Goal: Transaction & Acquisition: Purchase product/service

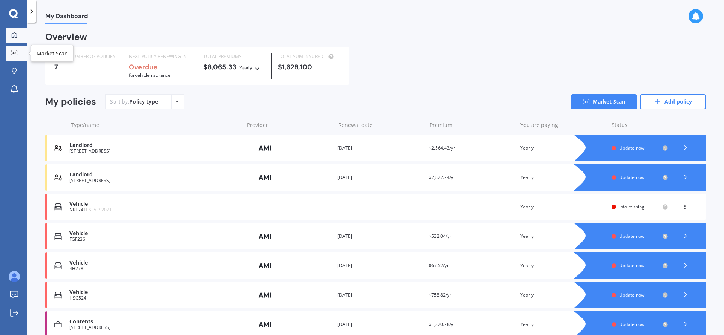
click at [11, 52] on icon at bounding box center [14, 53] width 7 height 5
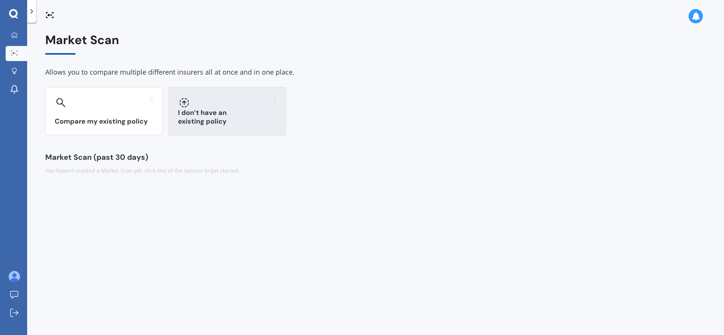
click at [224, 123] on h3 "I don’t have an existing policy" at bounding box center [227, 117] width 98 height 17
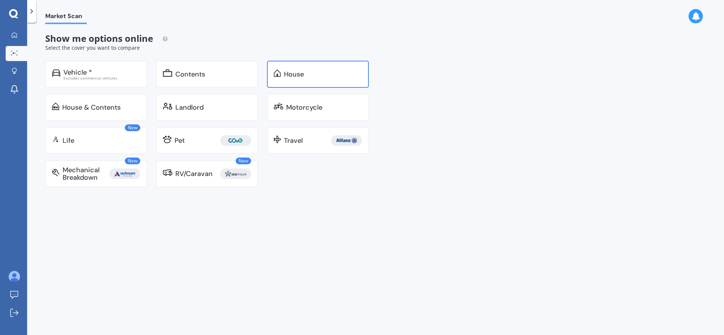
click at [304, 75] on div "House" at bounding box center [294, 75] width 20 height 8
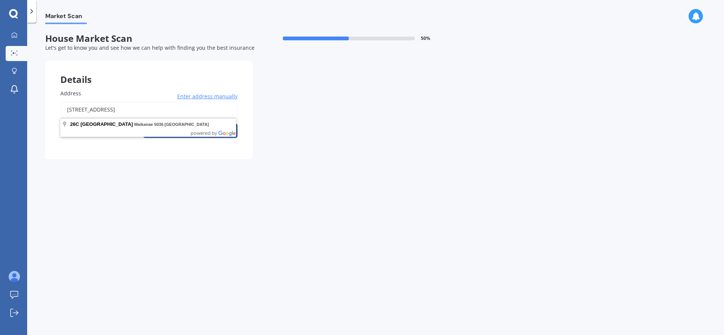
drag, startPoint x: 195, startPoint y: 114, endPoint x: 16, endPoint y: 105, distance: 179.4
click at [16, 105] on div "My Dashboard Market Scan Explore insurance Notifications [PERSON_NAME] Submit f…" at bounding box center [362, 167] width 724 height 335
type input "[STREET_ADDRESS]"
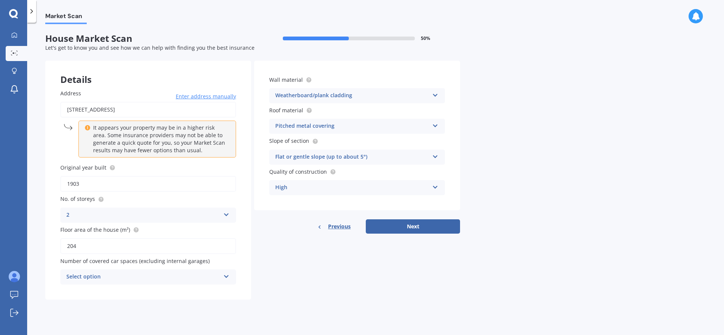
drag, startPoint x: 84, startPoint y: 186, endPoint x: 61, endPoint y: 184, distance: 22.7
click at [61, 184] on input "1903" at bounding box center [148, 184] width 176 height 16
type input "1865"
click at [52, 205] on div "Address [STREET_ADDRESS] Enter address manually It appears your property may be…" at bounding box center [148, 187] width 206 height 226
click at [418, 223] on button "Next" at bounding box center [413, 227] width 94 height 14
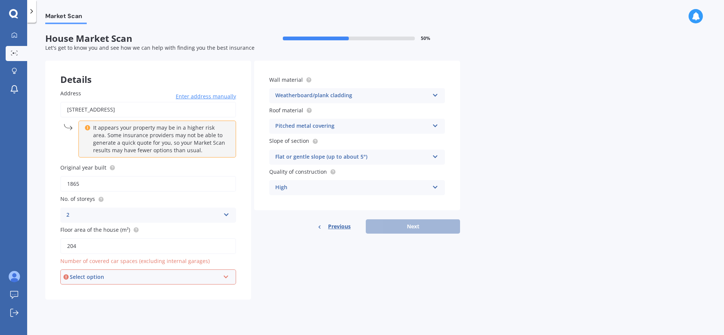
click at [115, 280] on div "Select option" at bounding box center [145, 277] width 150 height 8
click at [76, 218] on div "2" at bounding box center [148, 222] width 174 height 14
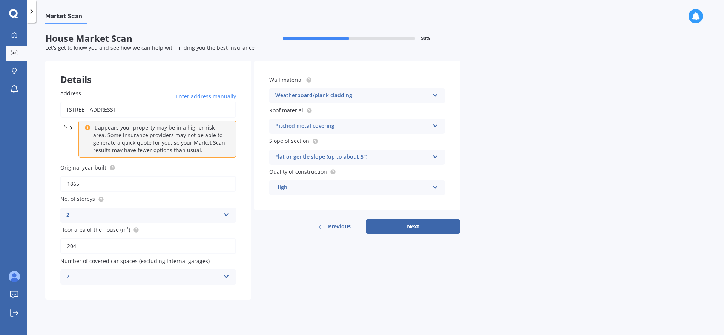
click at [70, 275] on div "2" at bounding box center [143, 277] width 154 height 9
click at [71, 201] on div "0" at bounding box center [148, 195] width 175 height 14
click at [383, 227] on button "Next" at bounding box center [413, 227] width 94 height 14
select select "13"
select select "03"
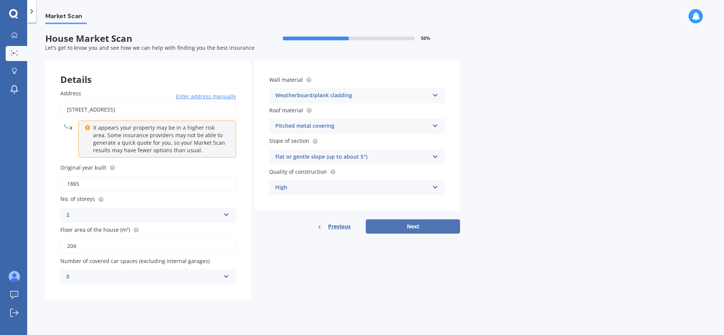
select select "1966"
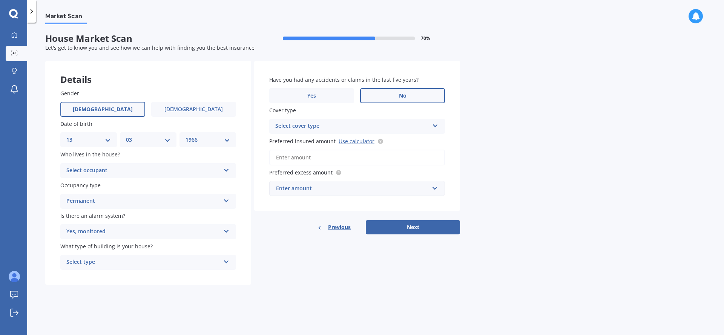
click at [344, 160] on input "Preferred insured amount Use calculator" at bounding box center [357, 158] width 176 height 16
click at [323, 98] on label "Yes" at bounding box center [311, 95] width 85 height 15
click at [0, 0] on input "Yes" at bounding box center [0, 0] width 0 height 0
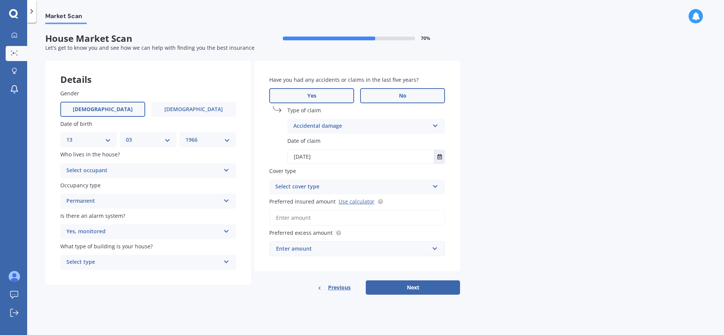
click at [395, 94] on label "No" at bounding box center [402, 95] width 85 height 15
click at [0, 0] on input "No" at bounding box center [0, 0] width 0 height 0
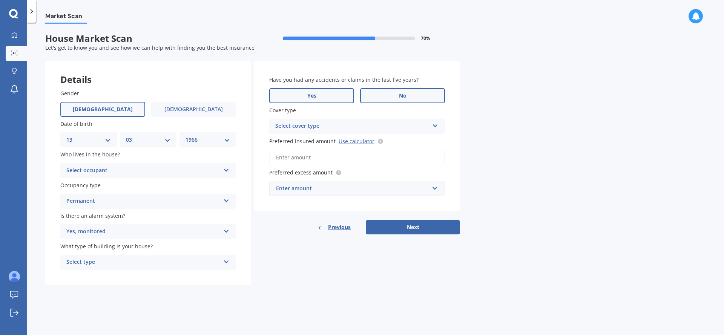
click at [341, 89] on label "Yes" at bounding box center [311, 95] width 85 height 15
click at [0, 0] on input "Yes" at bounding box center [0, 0] width 0 height 0
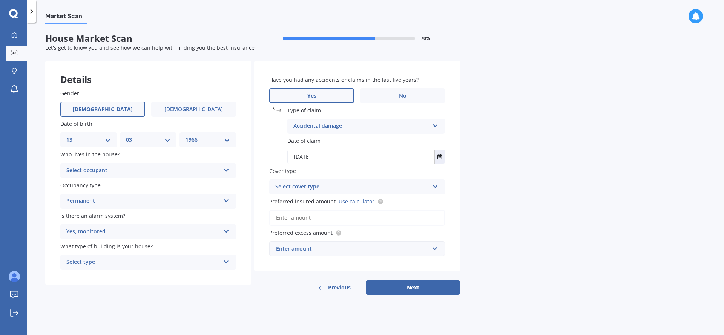
click at [332, 129] on div "Accidental damage" at bounding box center [362, 126] width 136 height 9
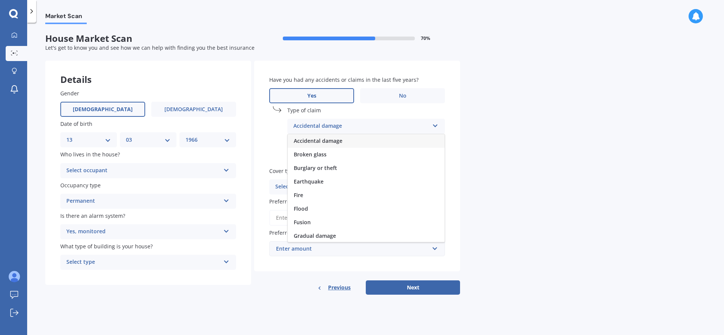
click at [332, 128] on div "Accidental damage" at bounding box center [362, 126] width 136 height 9
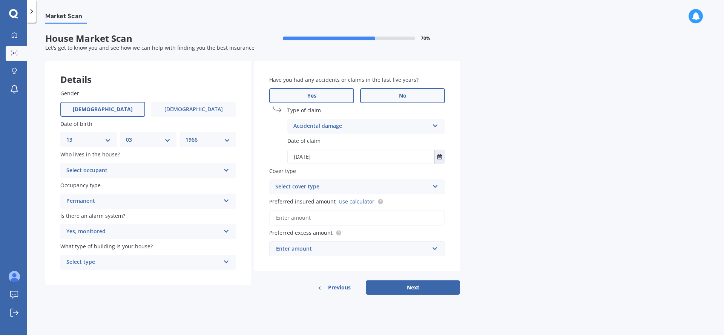
click at [390, 90] on label "No" at bounding box center [402, 95] width 85 height 15
click at [0, 0] on input "No" at bounding box center [0, 0] width 0 height 0
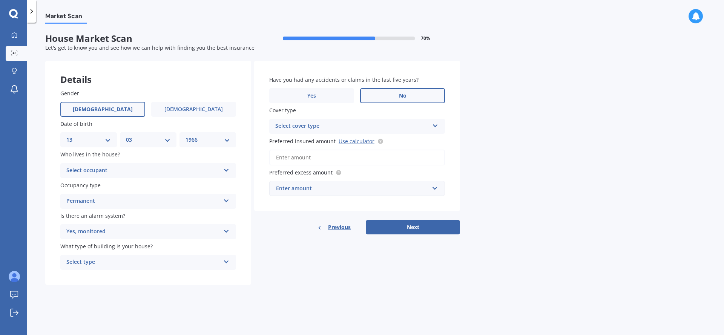
click at [323, 159] on input "Preferred insured amount Use calculator" at bounding box center [357, 158] width 176 height 16
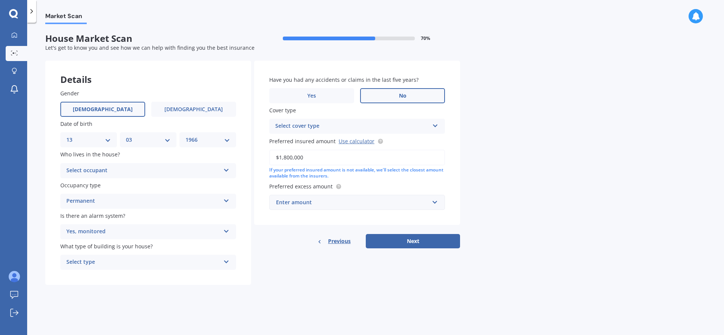
type input "$1,800,000"
click at [308, 207] on div "Enter amount" at bounding box center [352, 202] width 153 height 8
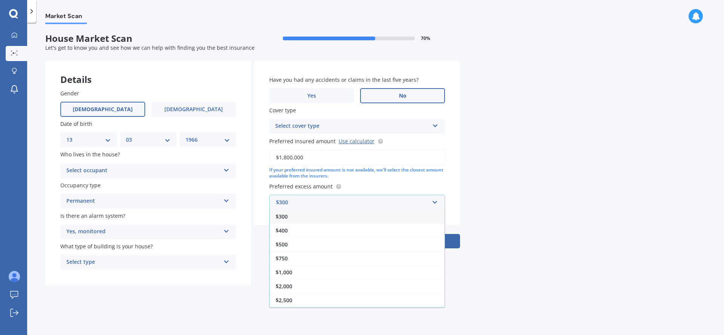
click at [287, 261] on span "$750" at bounding box center [282, 258] width 12 height 7
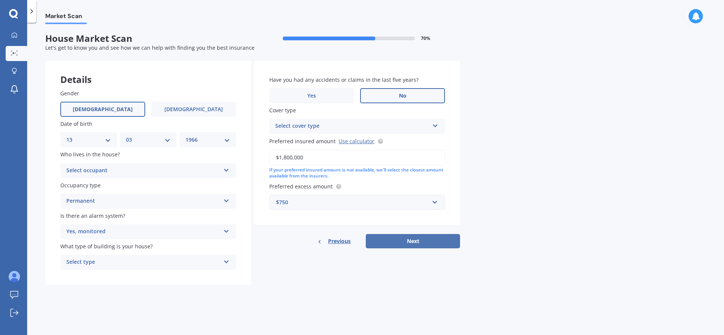
click at [403, 237] on button "Next" at bounding box center [413, 241] width 94 height 14
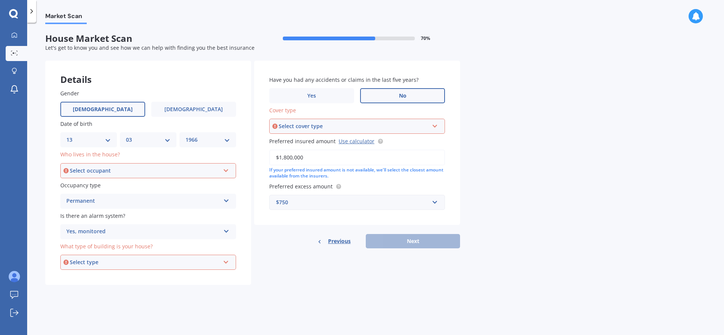
click at [344, 126] on div "Select cover type" at bounding box center [354, 126] width 150 height 8
click at [309, 142] on div "High" at bounding box center [357, 141] width 174 height 14
click at [304, 250] on div "Details Gender [DEMOGRAPHIC_DATA] [DEMOGRAPHIC_DATA] Date of birth DD 01 02 03 …" at bounding box center [252, 173] width 415 height 225
click at [312, 170] on div "If your preferred insured amount is not available, we'll select the closest amo…" at bounding box center [357, 173] width 176 height 13
click at [395, 244] on div "Previous Next" at bounding box center [357, 241] width 206 height 14
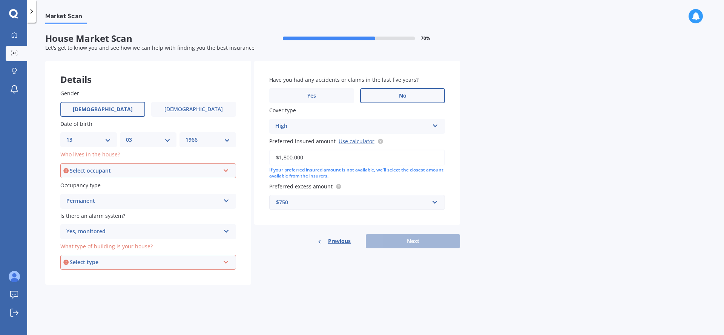
click at [100, 169] on div "Select occupant" at bounding box center [145, 171] width 150 height 8
click at [83, 184] on span "Owner" at bounding box center [75, 184] width 17 height 7
click at [107, 261] on div "Select type" at bounding box center [145, 262] width 150 height 8
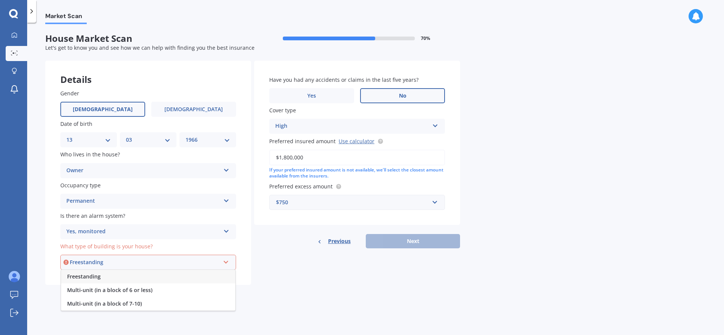
click at [96, 280] on span "Freestanding" at bounding box center [84, 276] width 34 height 7
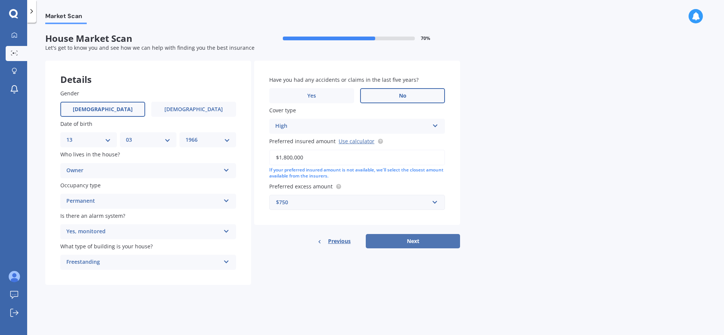
click at [419, 238] on button "Next" at bounding box center [413, 241] width 94 height 14
select select "13"
select select "03"
select select "1966"
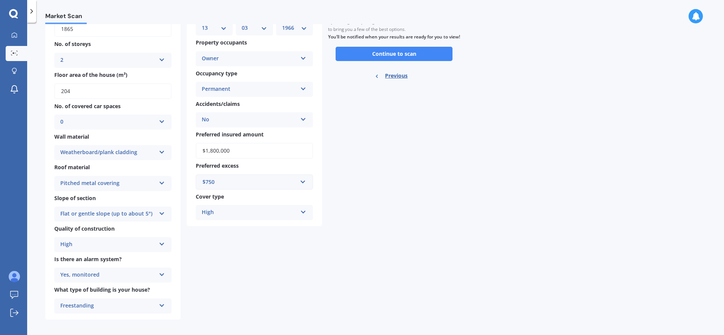
scroll to position [95, 0]
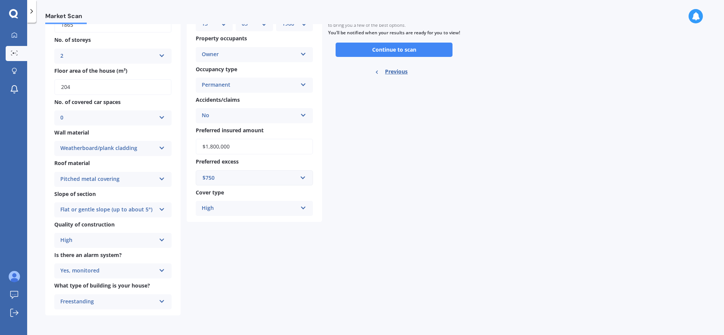
click at [85, 177] on div "Pitched metal covering" at bounding box center [107, 179] width 95 height 9
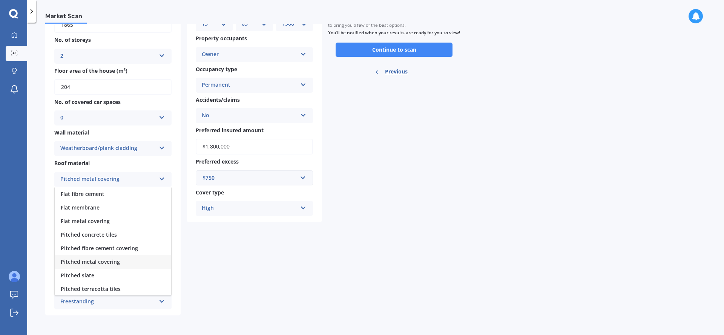
click at [85, 177] on div "Pitched metal covering" at bounding box center [107, 179] width 95 height 9
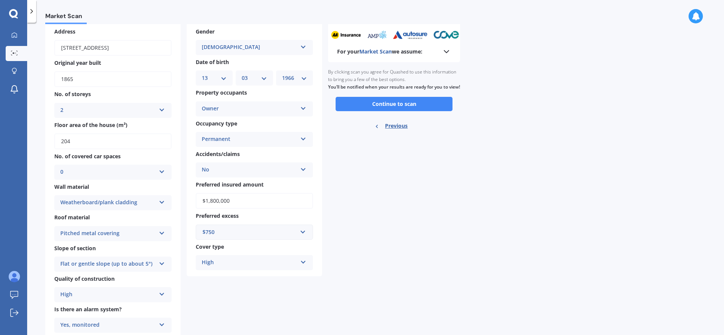
scroll to position [42, 0]
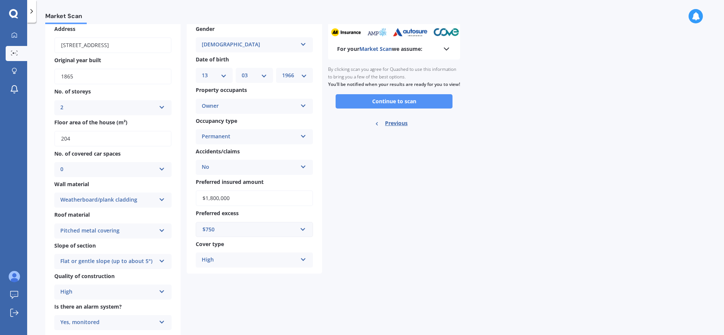
click at [389, 109] on button "Continue to scan" at bounding box center [394, 101] width 117 height 14
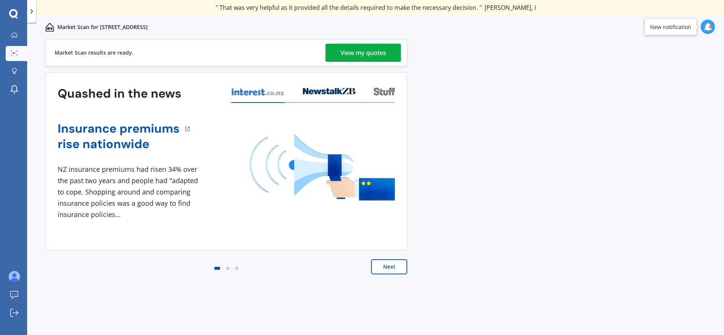
click at [358, 46] on div "View my quotes" at bounding box center [364, 53] width 46 height 18
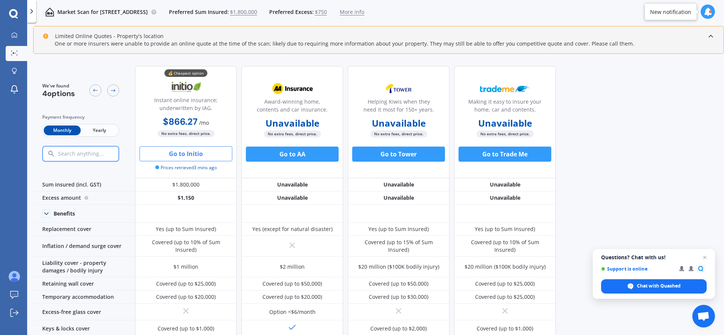
click at [187, 150] on button "Go to Initio" at bounding box center [186, 153] width 93 height 15
